Goal: Feedback & Contribution: Contribute content

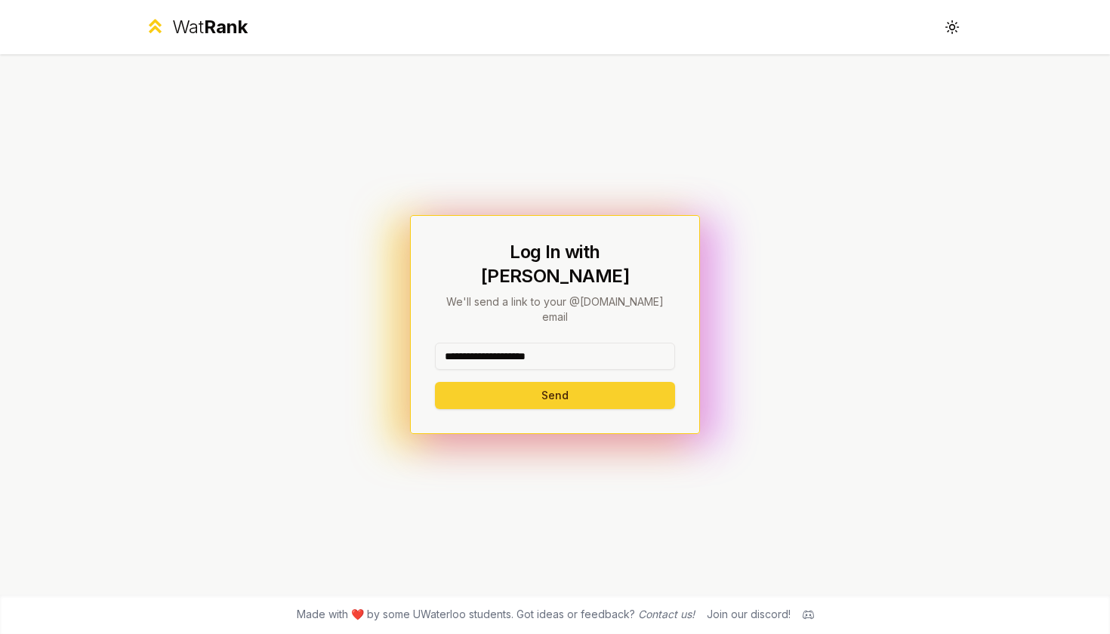
click at [519, 382] on button "Send" at bounding box center [555, 395] width 240 height 27
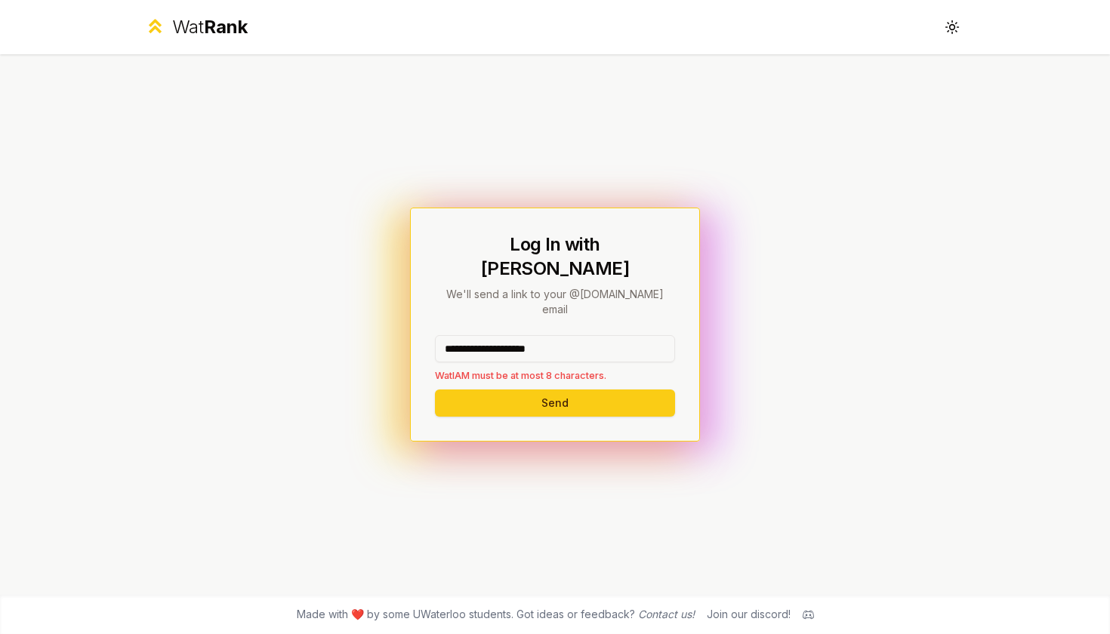
drag, startPoint x: 590, startPoint y: 334, endPoint x: 501, endPoint y: 331, distance: 88.4
click at [501, 335] on input "**********" at bounding box center [555, 348] width 240 height 27
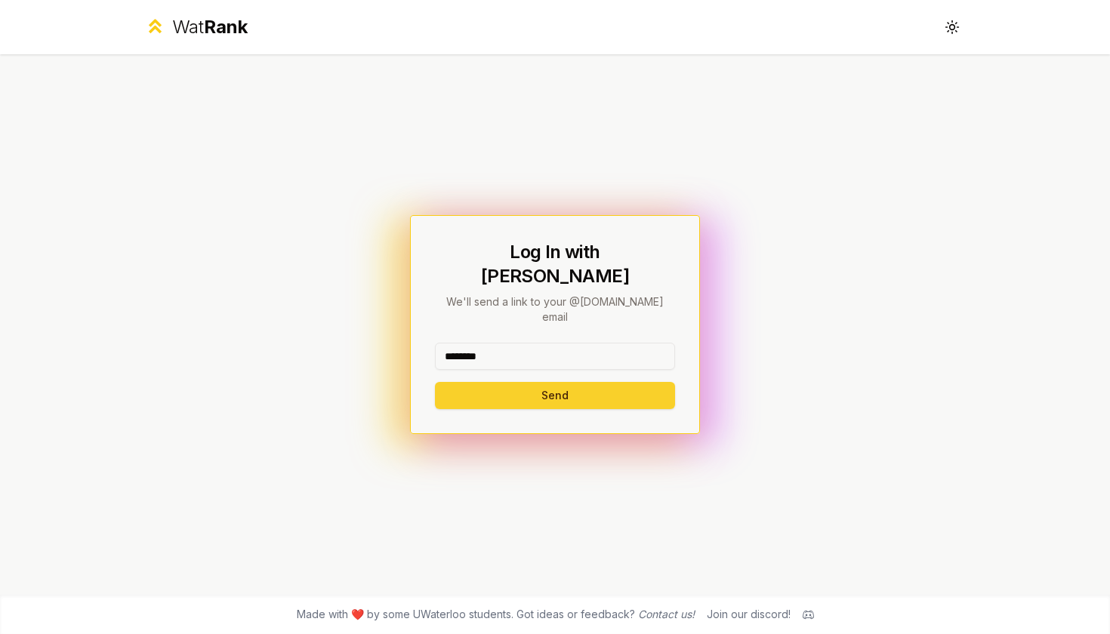
type input "********"
click at [494, 382] on button "Send" at bounding box center [555, 395] width 240 height 27
click at [565, 343] on input at bounding box center [555, 356] width 240 height 27
type input "********"
click at [598, 384] on button "Send" at bounding box center [555, 395] width 240 height 27
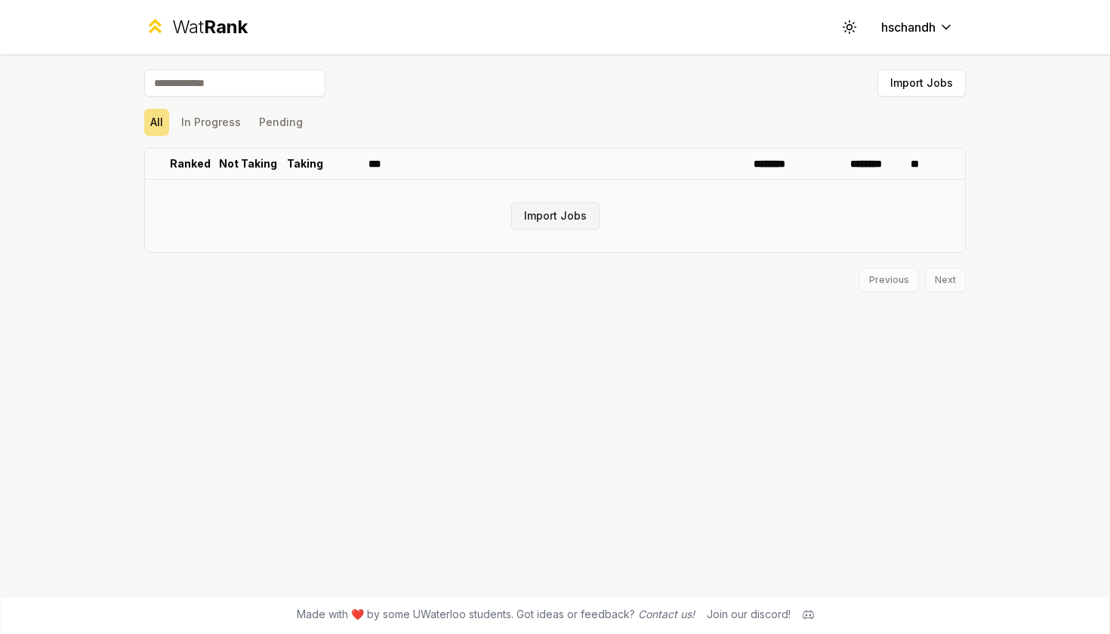
click at [578, 220] on button "Import Jobs" at bounding box center [555, 215] width 88 height 27
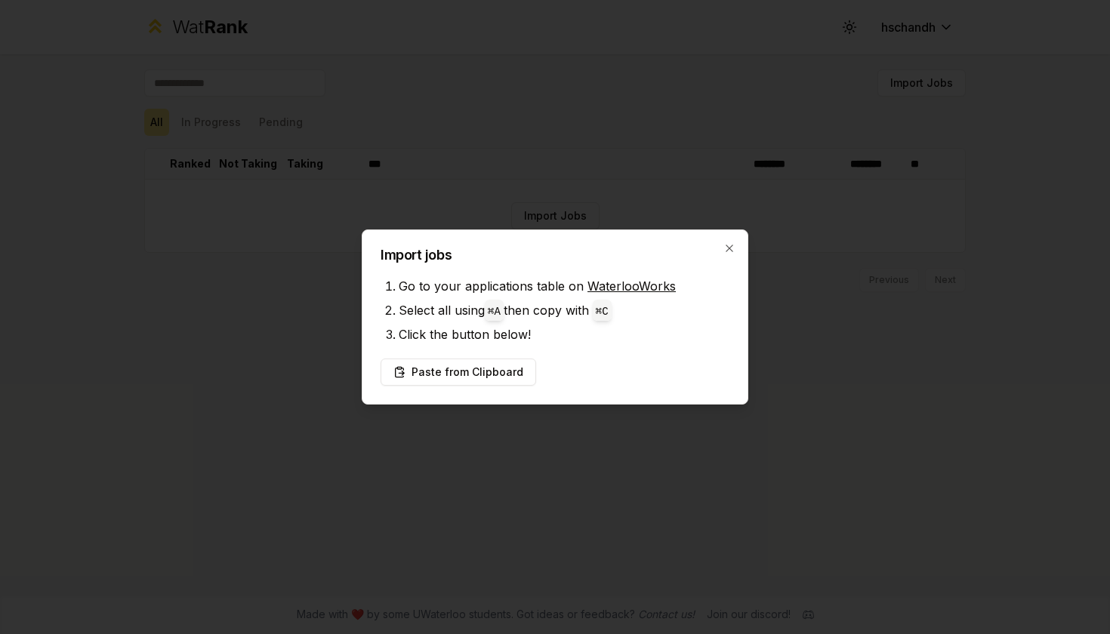
click at [630, 285] on link "WaterlooWorks" at bounding box center [631, 286] width 88 height 15
click at [446, 367] on button "Paste from Clipboard" at bounding box center [459, 372] width 156 height 27
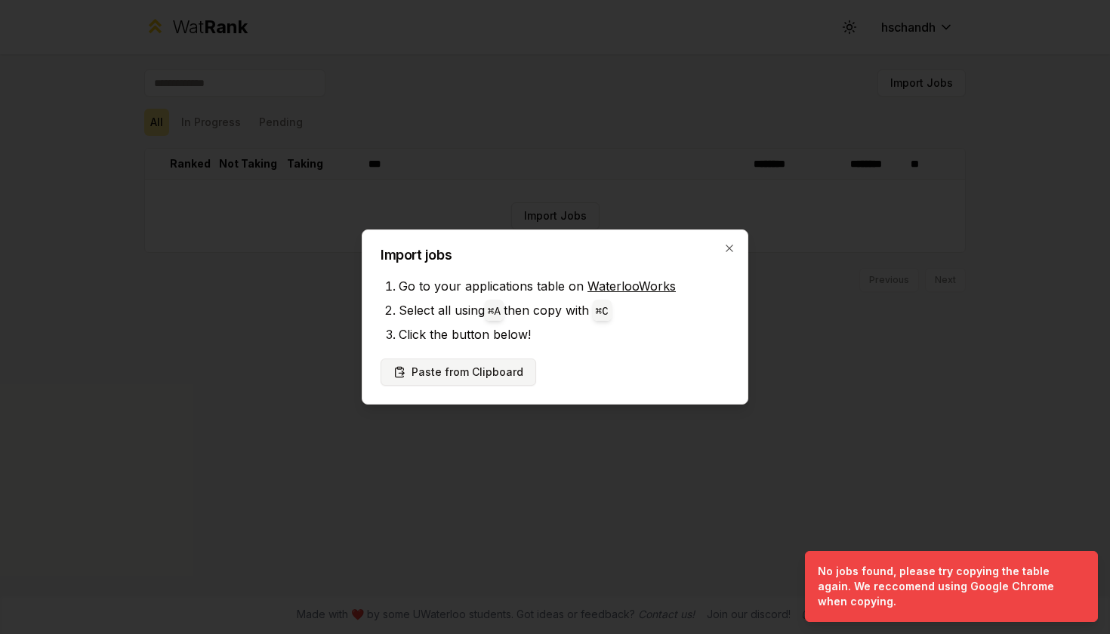
click at [482, 378] on button "Paste from Clipboard" at bounding box center [459, 372] width 156 height 27
click at [497, 375] on button "Paste from Clipboard" at bounding box center [459, 372] width 156 height 27
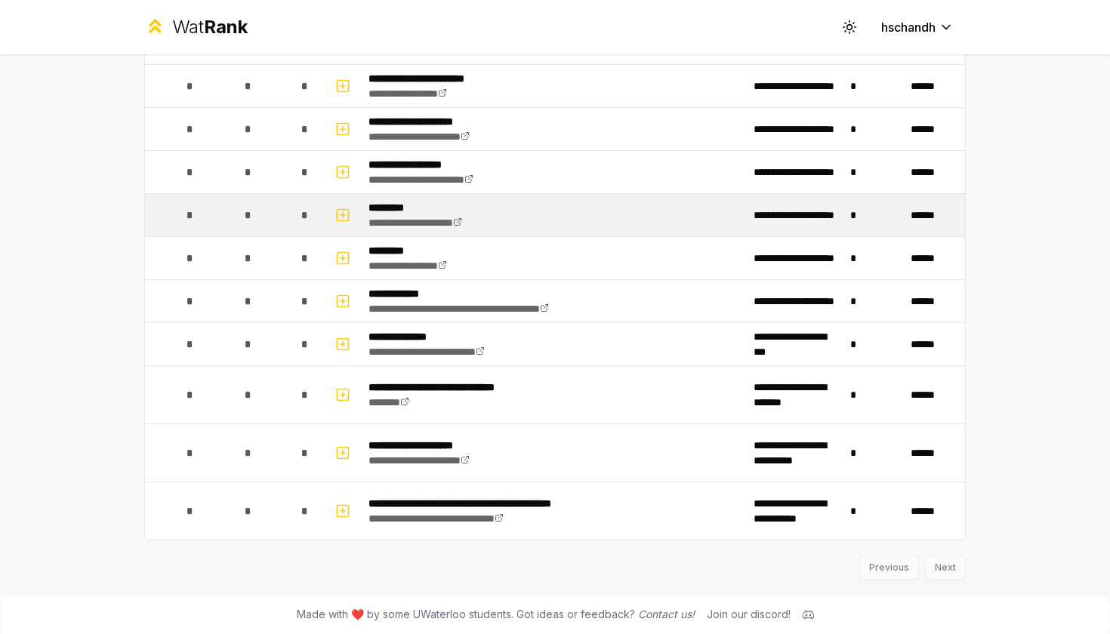
click at [535, 226] on td "**********" at bounding box center [554, 215] width 385 height 42
click at [344, 212] on icon "button" at bounding box center [342, 215] width 15 height 18
select select
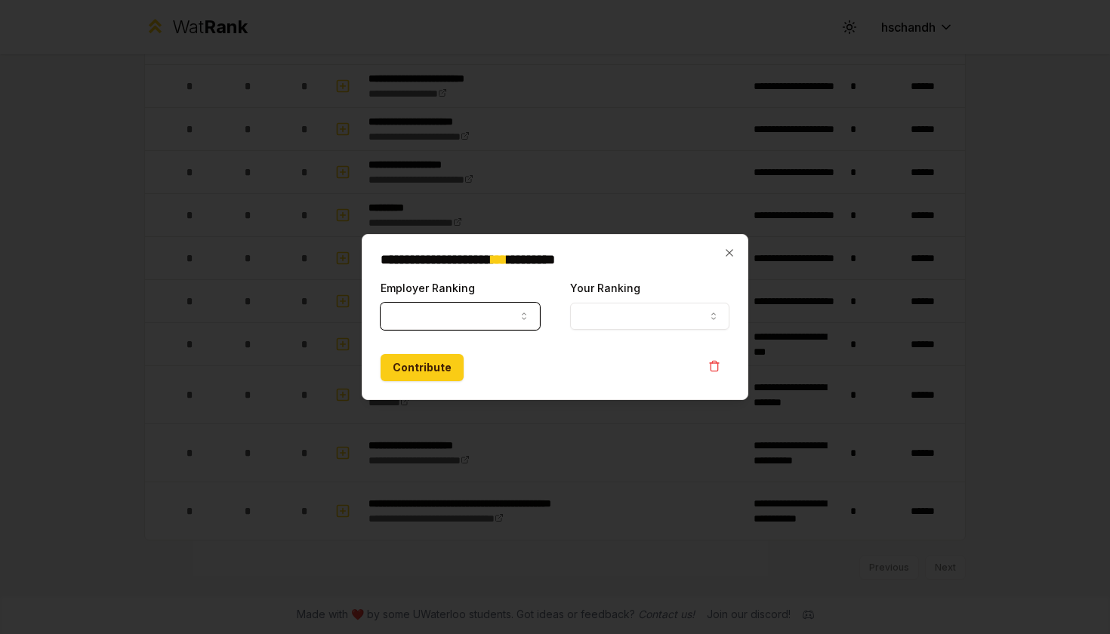
click at [478, 306] on button "Employer Ranking" at bounding box center [460, 316] width 159 height 27
select select "******"
click at [641, 323] on button "Your Ranking" at bounding box center [649, 316] width 159 height 27
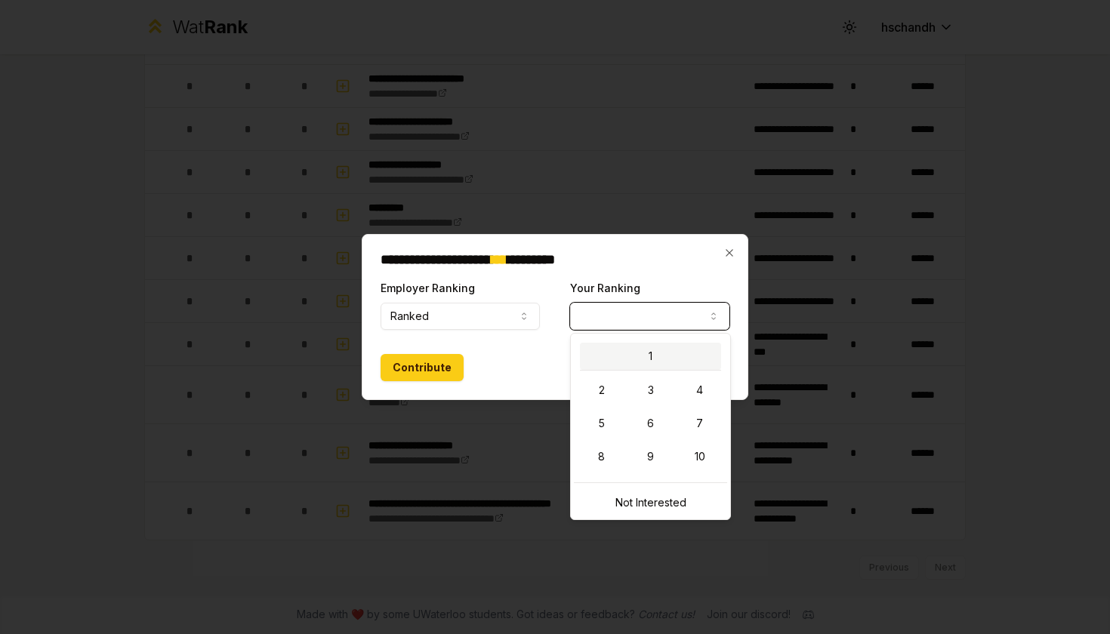
select select "*"
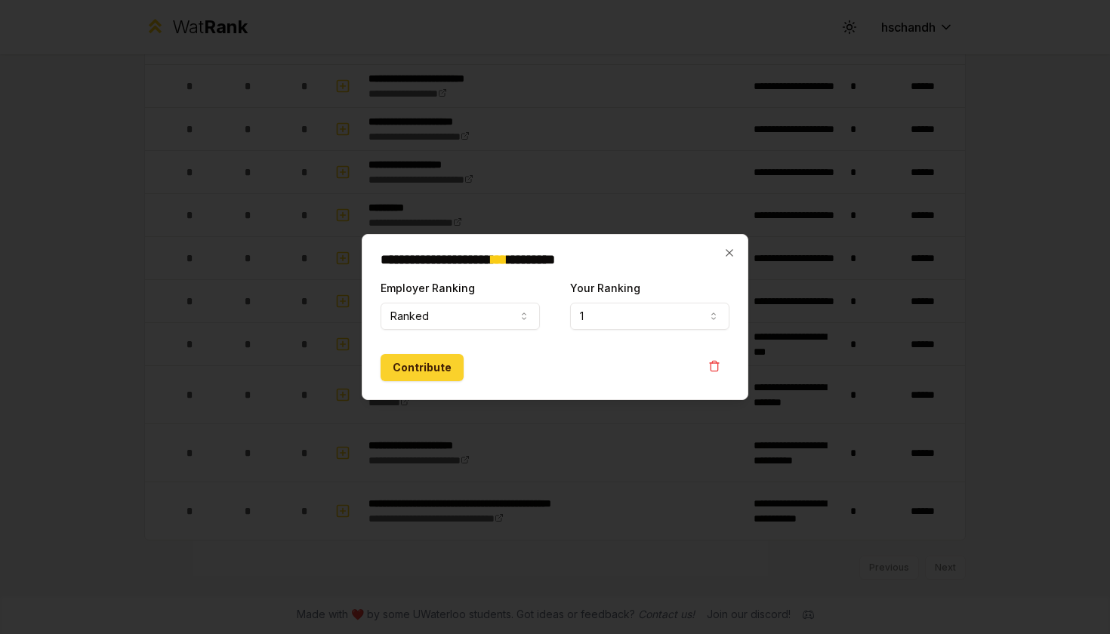
click at [428, 368] on button "Contribute" at bounding box center [422, 367] width 83 height 27
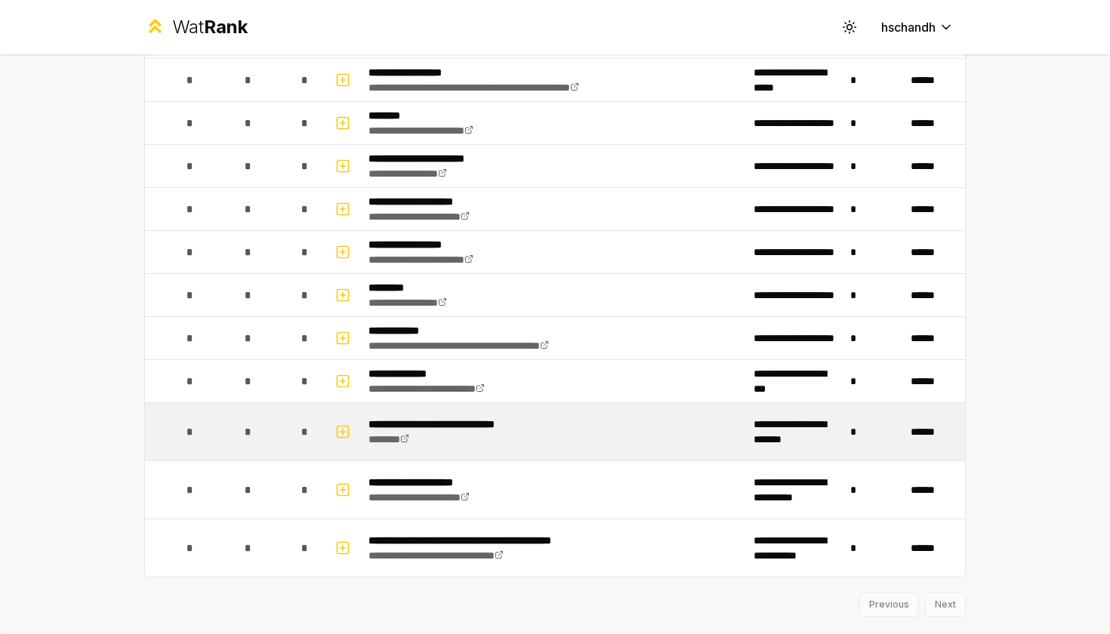
scroll to position [1795, 0]
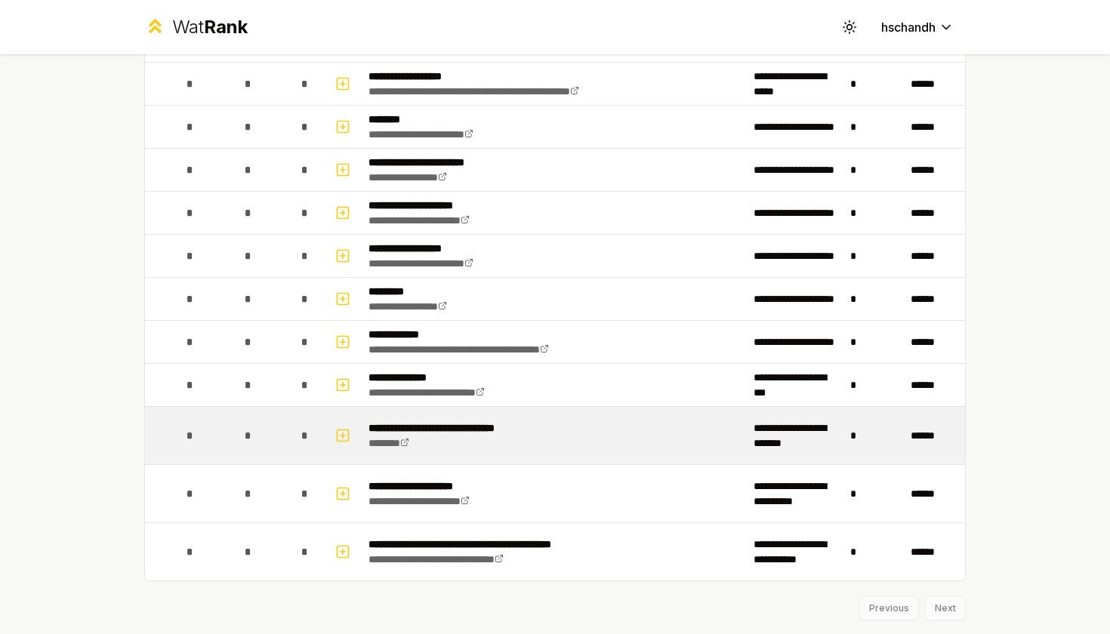
click at [486, 424] on p "**********" at bounding box center [453, 428] width 171 height 15
click at [347, 433] on icon "button" at bounding box center [342, 436] width 15 height 18
select select
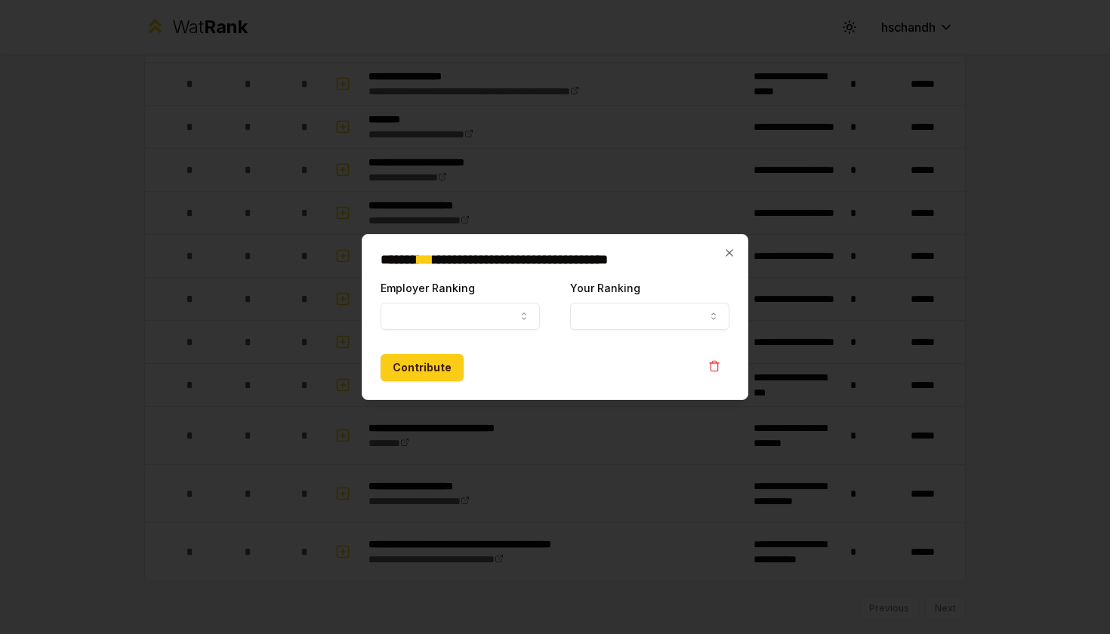
click at [491, 402] on div at bounding box center [555, 317] width 1110 height 634
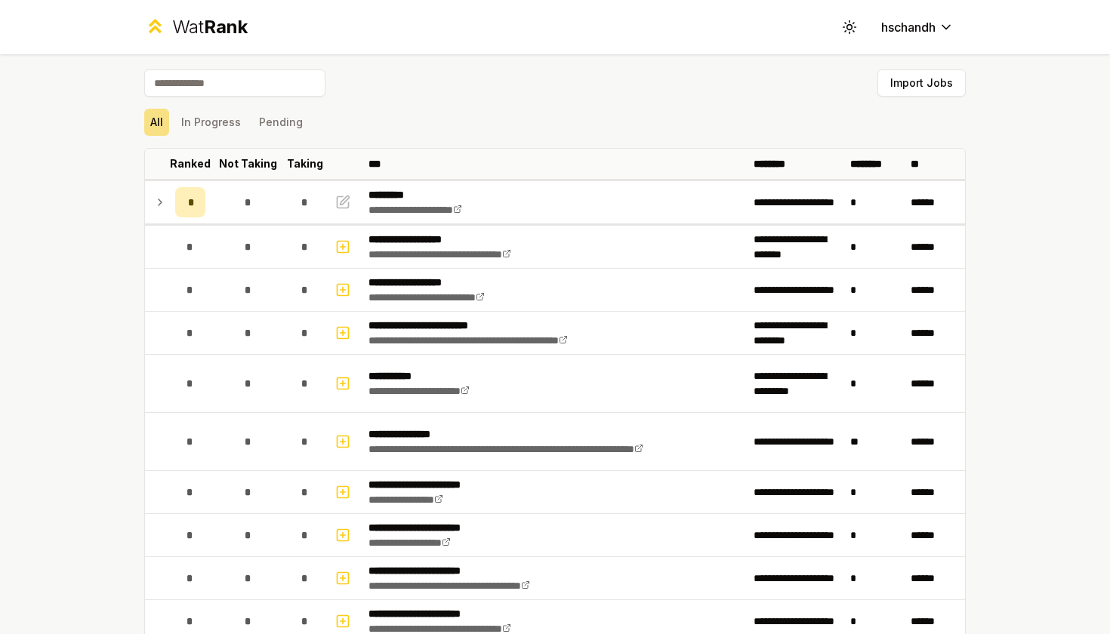
scroll to position [0, 0]
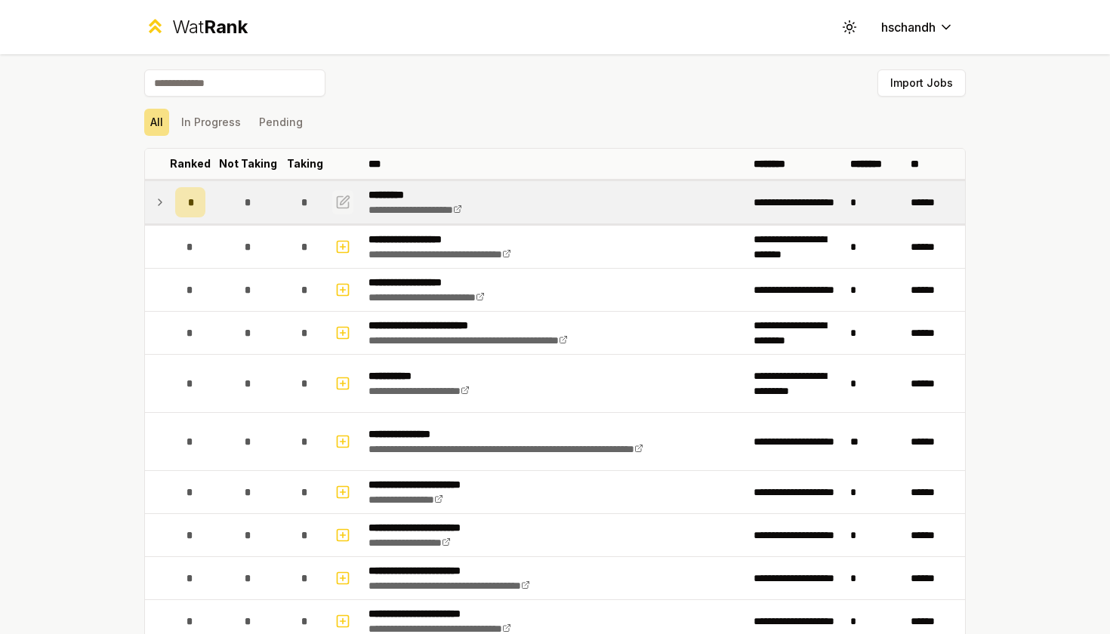
click at [343, 207] on icon "button" at bounding box center [342, 202] width 15 height 18
select select "******"
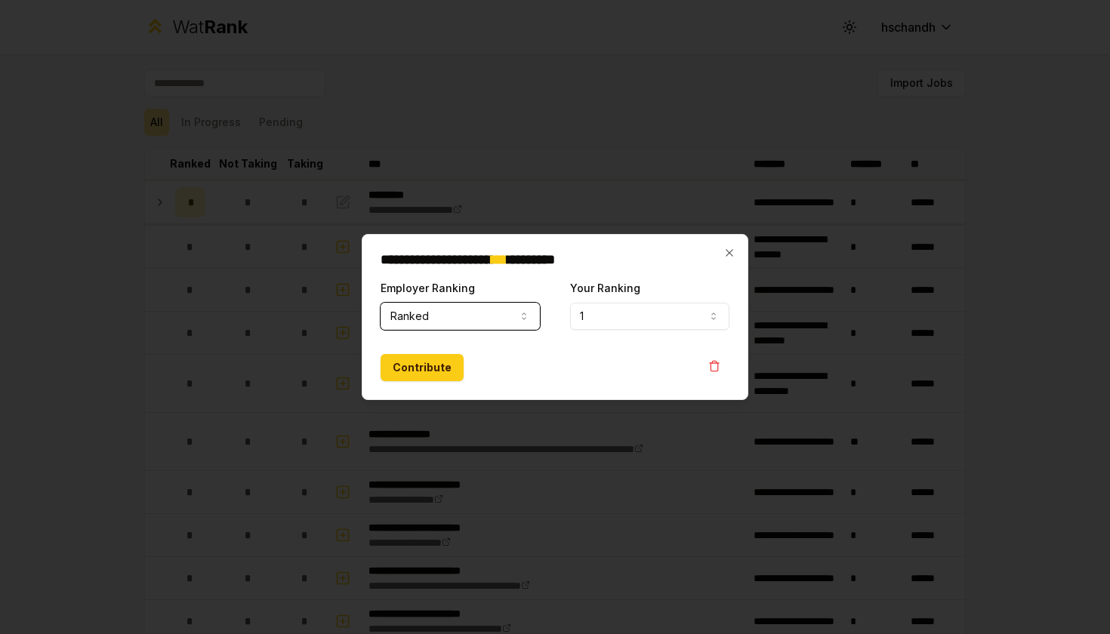
click at [442, 318] on button "Ranked" at bounding box center [460, 316] width 159 height 27
click at [730, 251] on icon "button" at bounding box center [729, 253] width 12 height 12
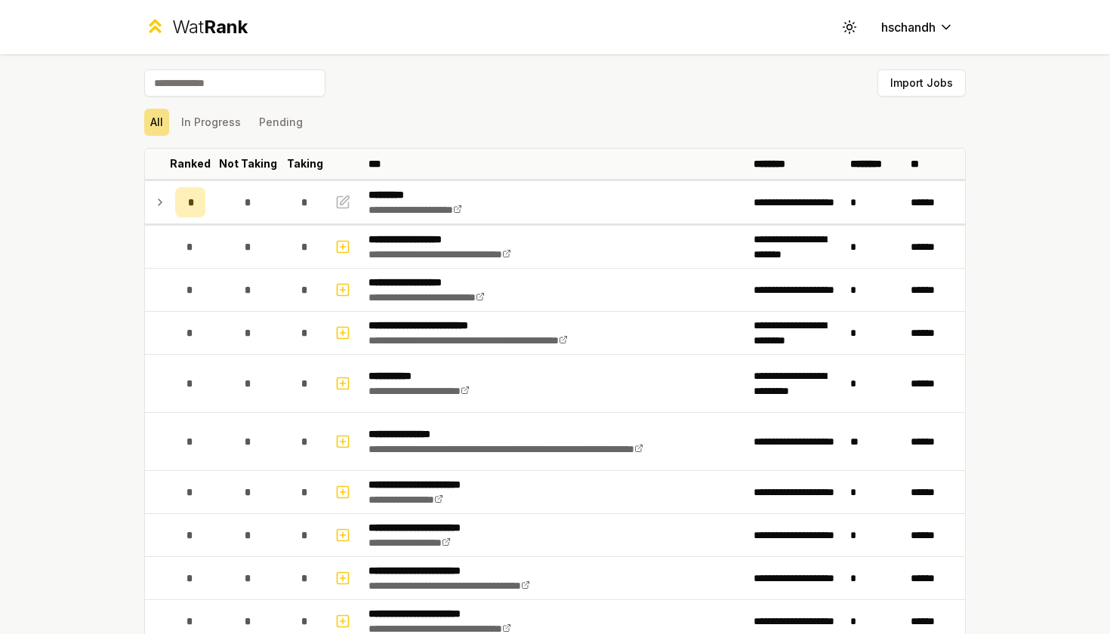
click at [241, 87] on input at bounding box center [234, 82] width 181 height 27
click at [280, 125] on button "Pending" at bounding box center [281, 122] width 56 height 27
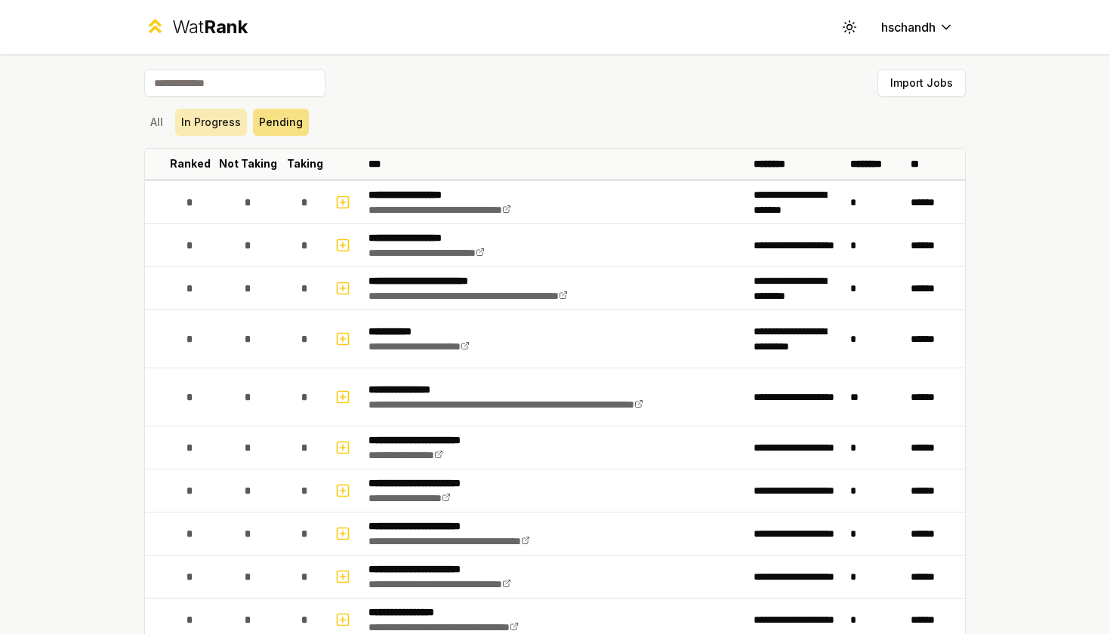
click at [230, 126] on button "In Progress" at bounding box center [211, 122] width 72 height 27
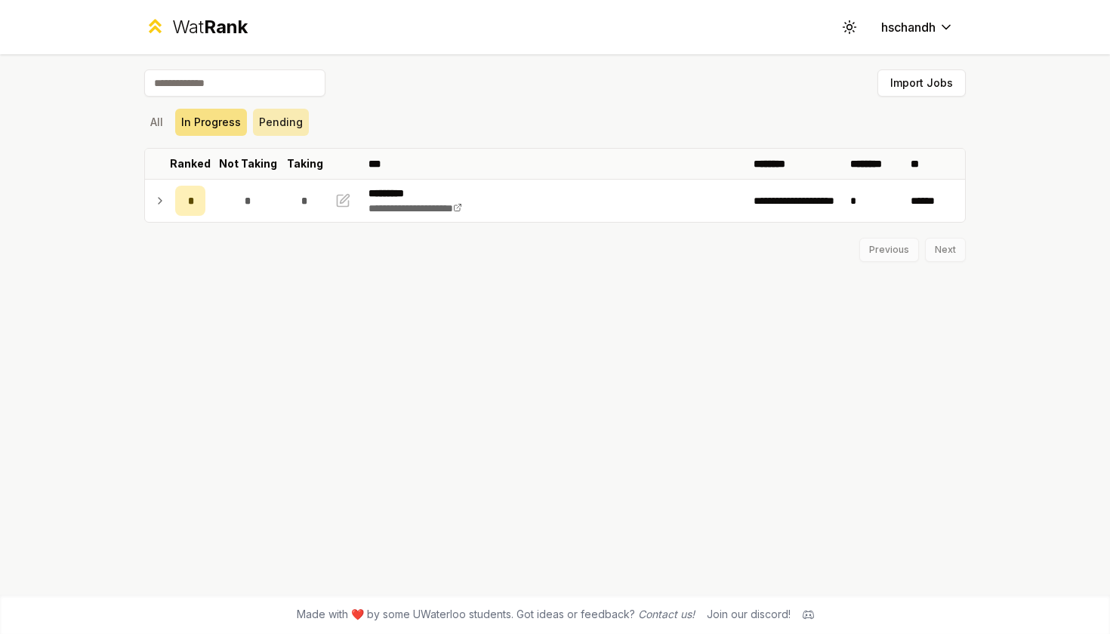
click at [265, 122] on button "Pending" at bounding box center [281, 122] width 56 height 27
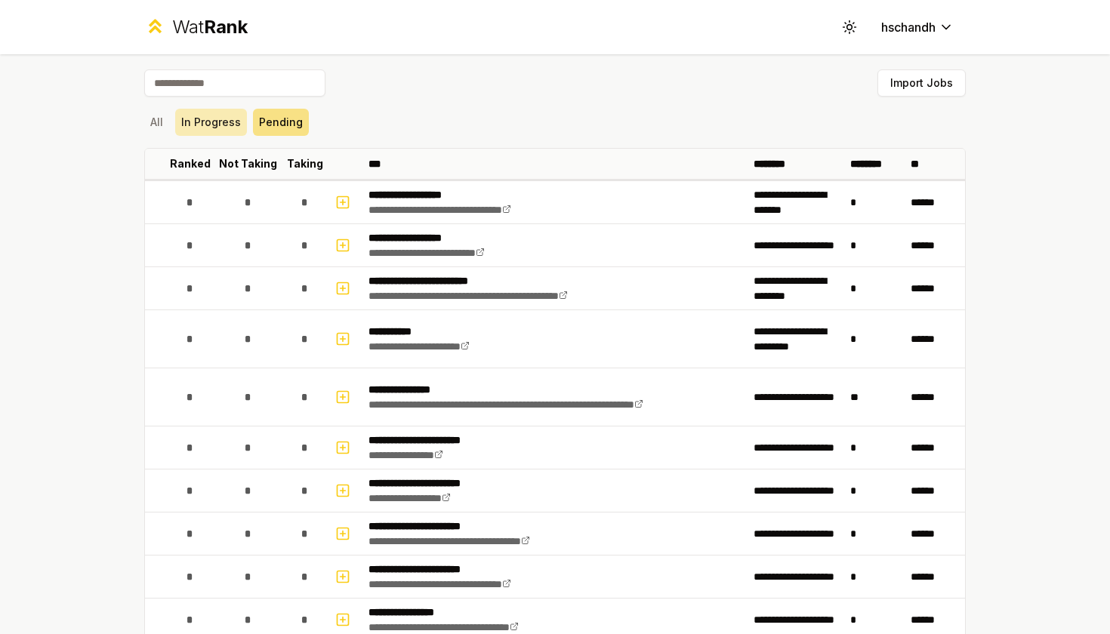
click at [205, 116] on button "In Progress" at bounding box center [211, 122] width 72 height 27
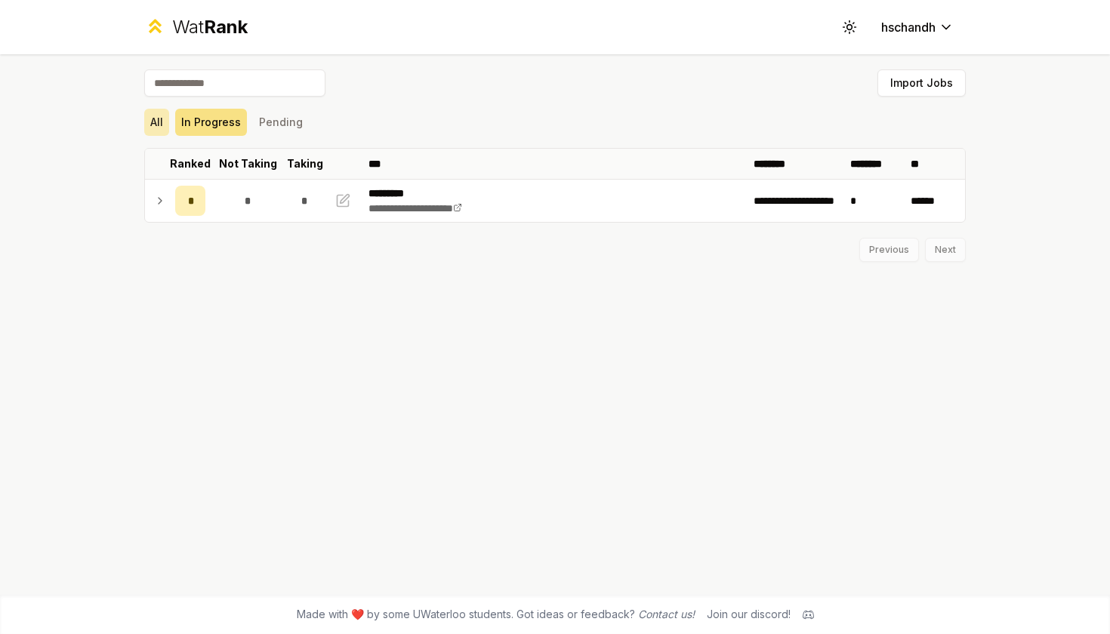
click at [162, 123] on button "All" at bounding box center [156, 122] width 25 height 27
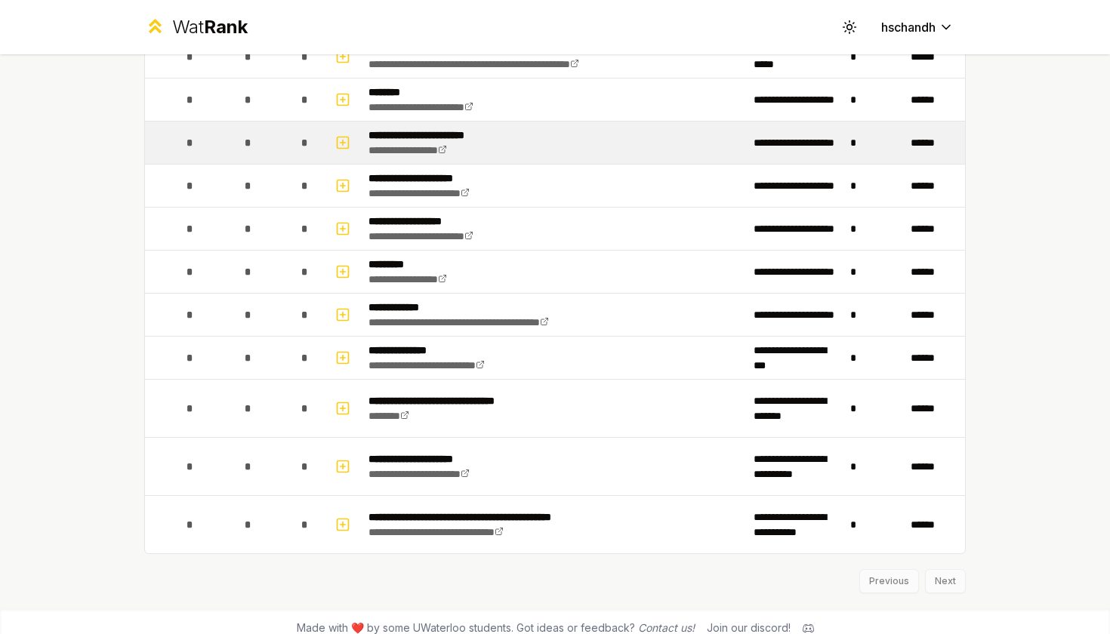
scroll to position [1817, 0]
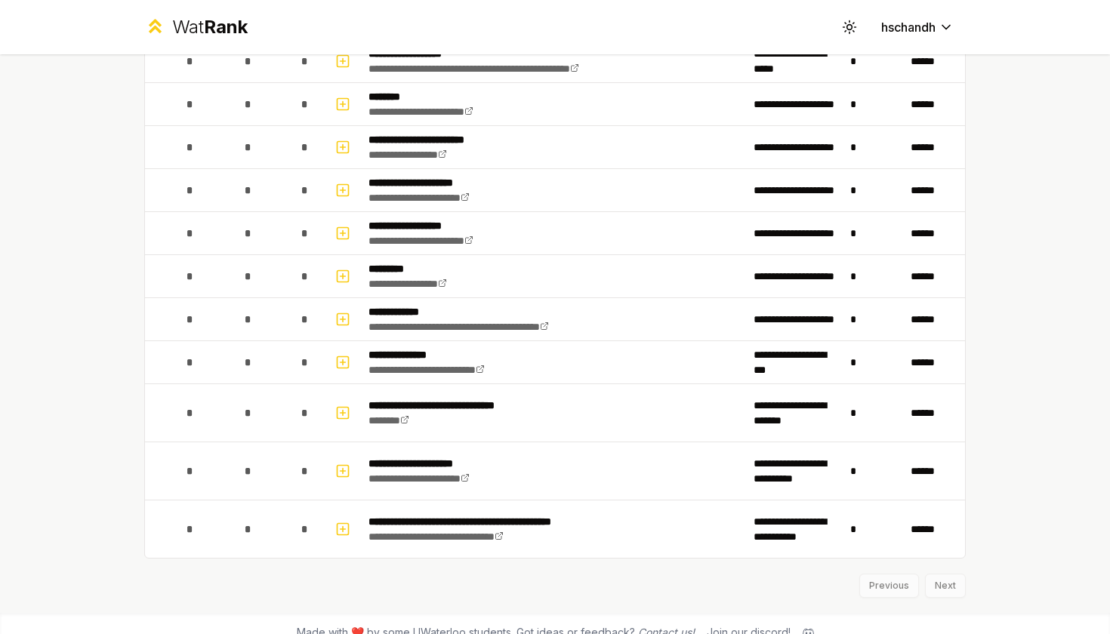
click at [946, 585] on div "Previous Next" at bounding box center [555, 578] width 822 height 39
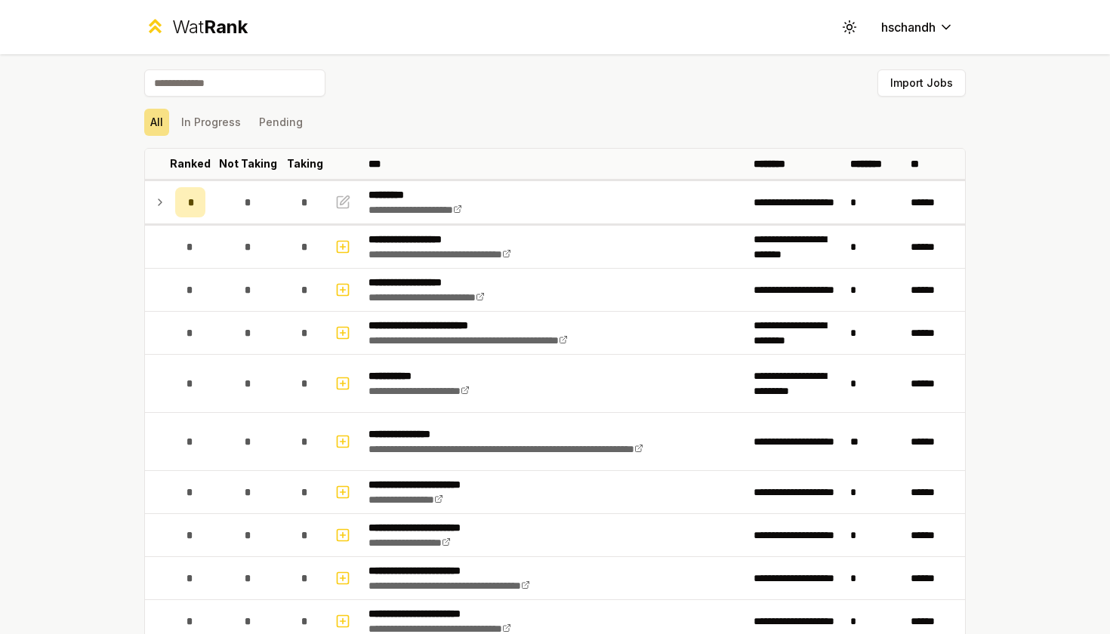
scroll to position [0, 0]
click at [216, 119] on button "In Progress" at bounding box center [211, 122] width 72 height 27
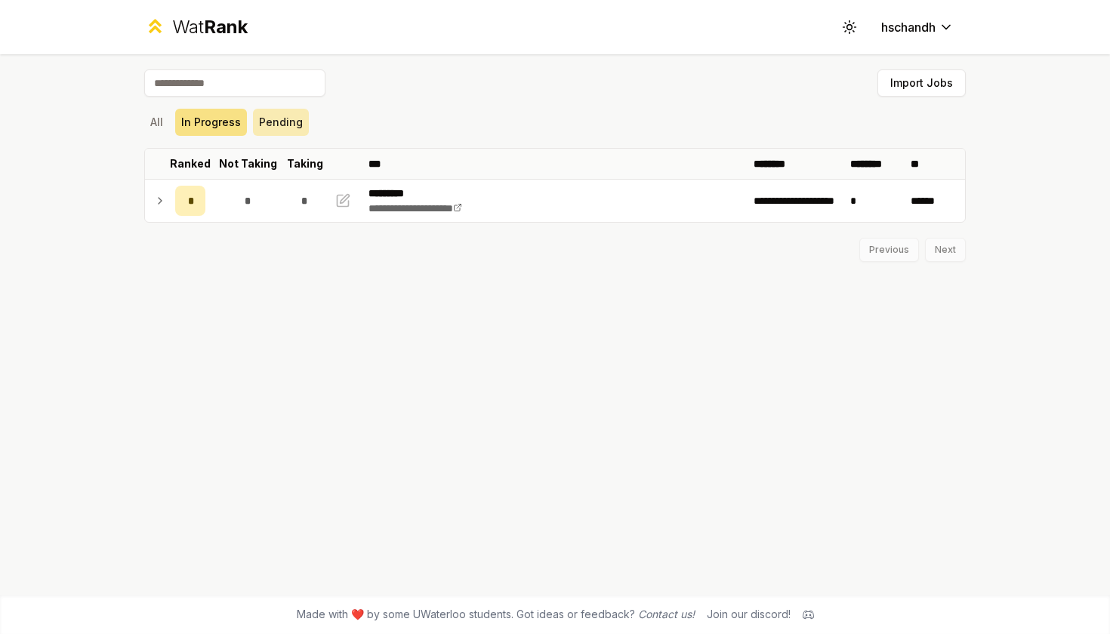
click at [282, 125] on button "Pending" at bounding box center [281, 122] width 56 height 27
